Goal: Navigation & Orientation: Go to known website

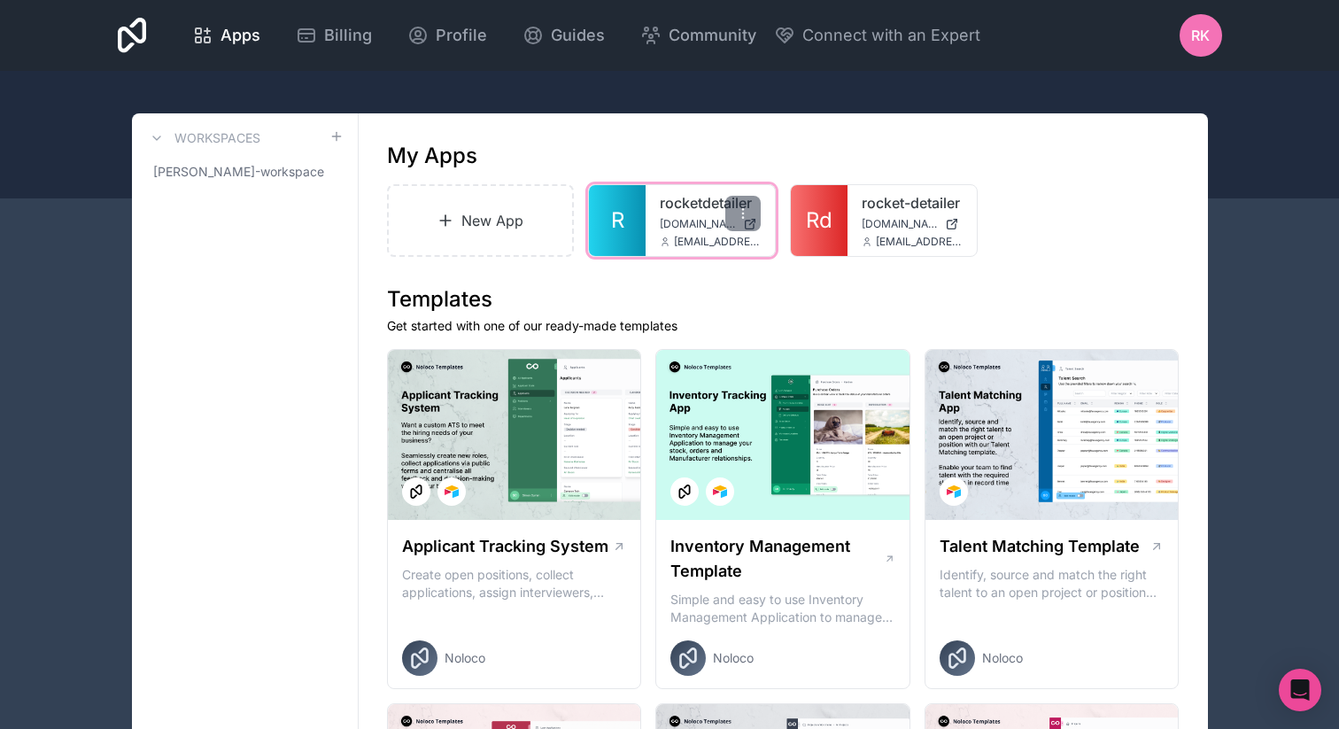
click at [651, 213] on div "rocketdetailer [DOMAIN_NAME] [EMAIL_ADDRESS][DOMAIN_NAME]" at bounding box center [709, 220] width 129 height 71
click at [681, 228] on span "[DOMAIN_NAME]" at bounding box center [698, 224] width 76 height 14
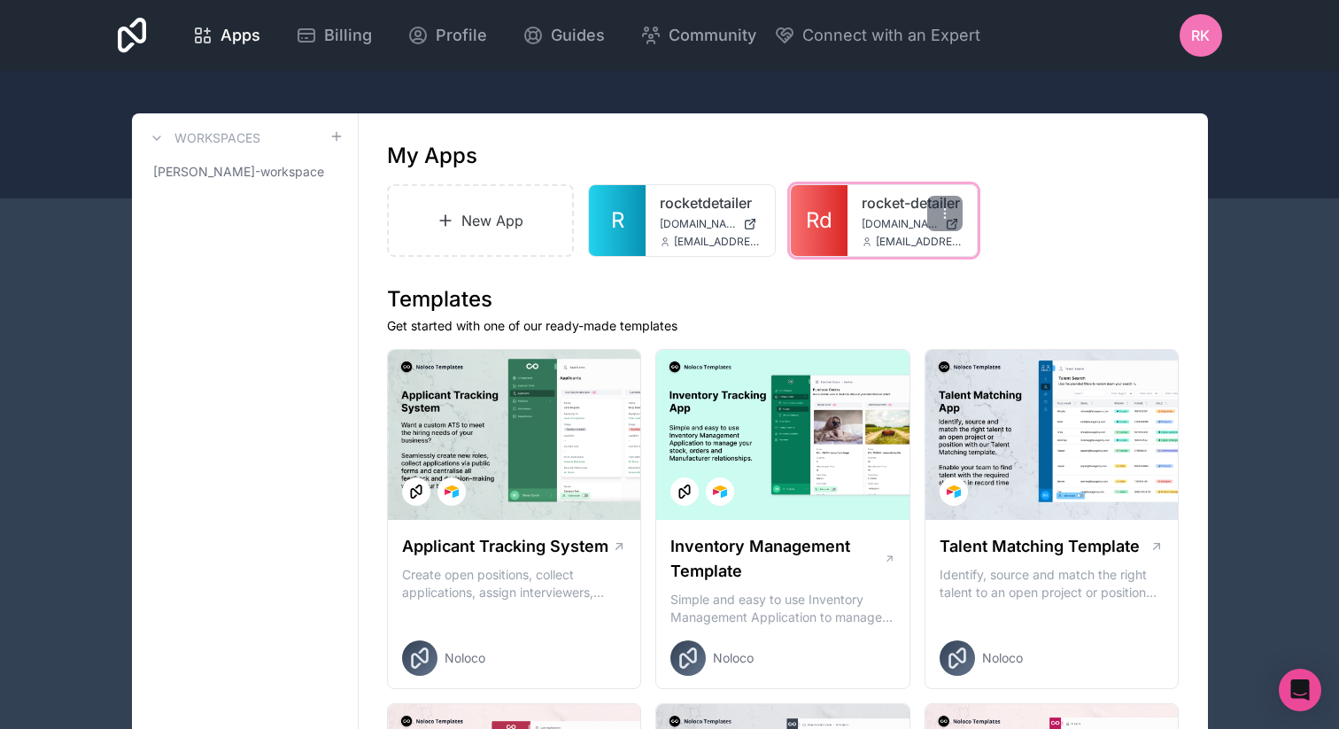
click at [861, 212] on div "rocket-detailer rocket-detailer.noloco.co rayan@rocketdetailer.com" at bounding box center [911, 220] width 129 height 71
click at [953, 231] on div "rocket-detailer rocket-detailer.noloco.co rayan@rocketdetailer.com" at bounding box center [911, 220] width 129 height 71
click at [850, 246] on div "rocket-detailer rocket-detailer.noloco.co rayan@rocketdetailer.com" at bounding box center [911, 220] width 129 height 71
click at [816, 201] on link "Rd" at bounding box center [819, 220] width 57 height 71
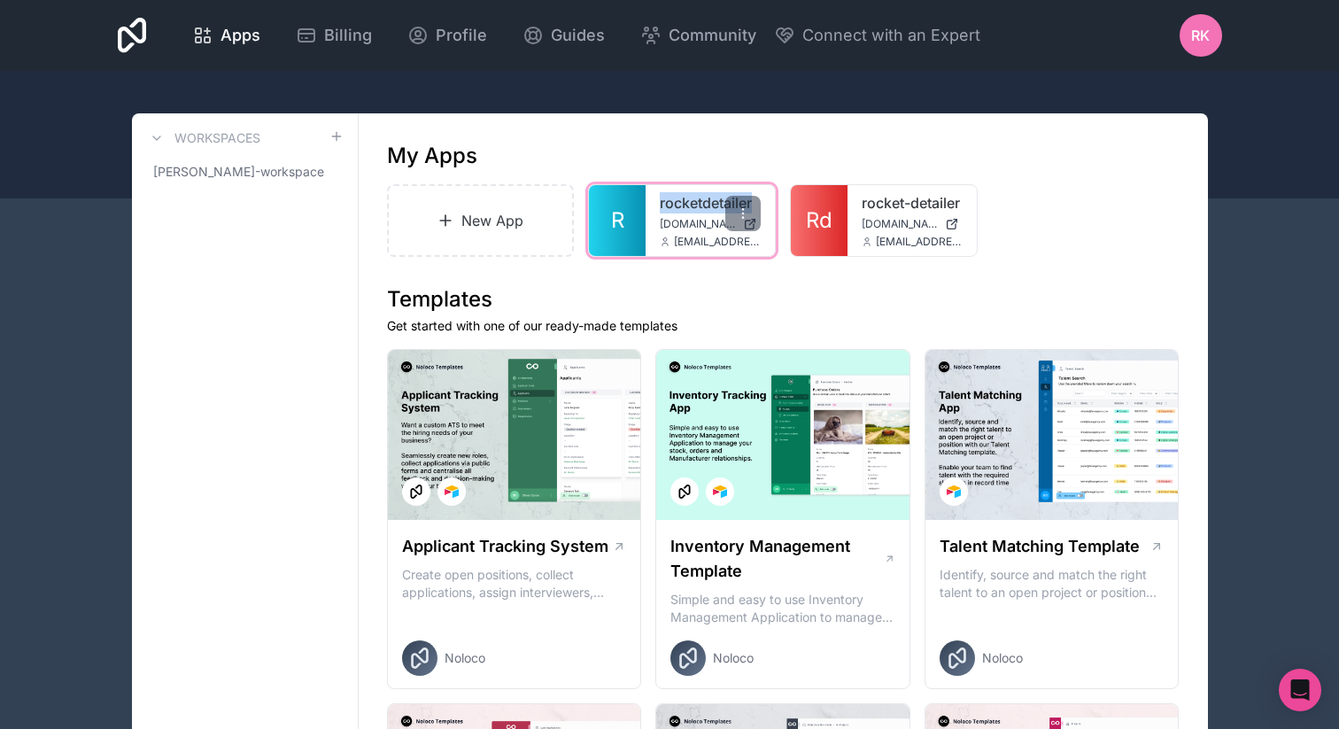
click at [656, 212] on div "rocketdetailer [DOMAIN_NAME] [EMAIL_ADDRESS][DOMAIN_NAME]" at bounding box center [709, 220] width 129 height 71
click at [689, 233] on div "rocketdetailer [DOMAIN_NAME] [EMAIL_ADDRESS][DOMAIN_NAME]" at bounding box center [709, 220] width 129 height 71
click at [700, 199] on link "rocketdetailer" at bounding box center [710, 202] width 101 height 21
